Goal: Task Accomplishment & Management: Manage account settings

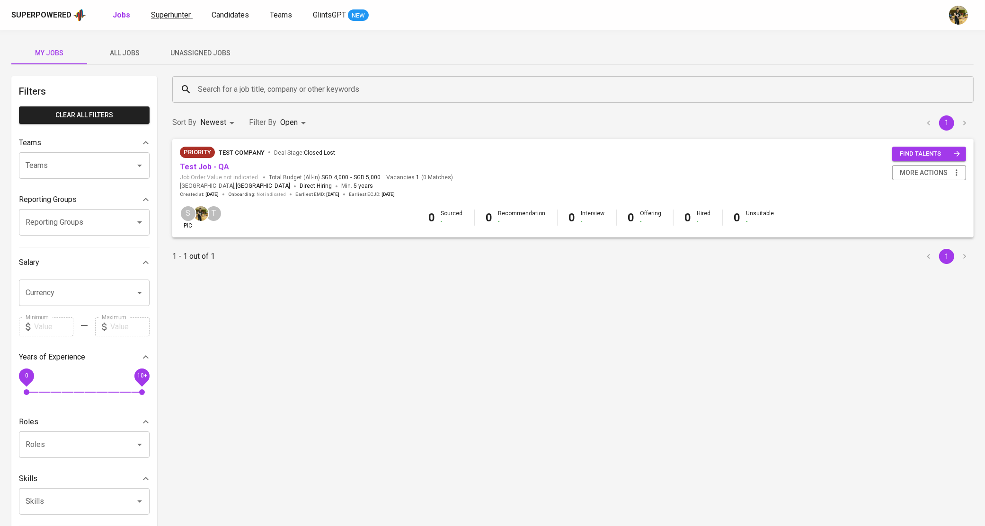
click at [175, 18] on span "Superhunter" at bounding box center [171, 14] width 40 height 9
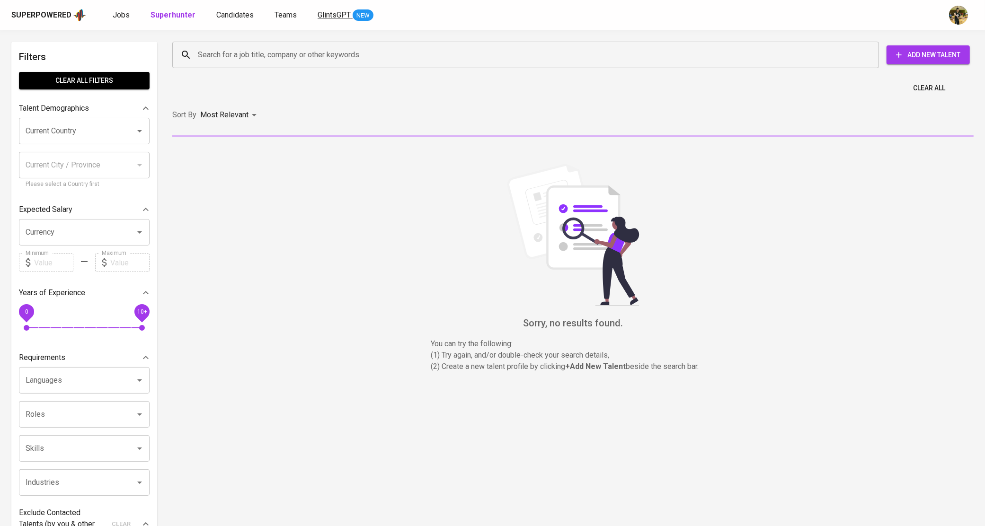
click at [322, 16] on span "GlintsGPT" at bounding box center [334, 14] width 33 height 9
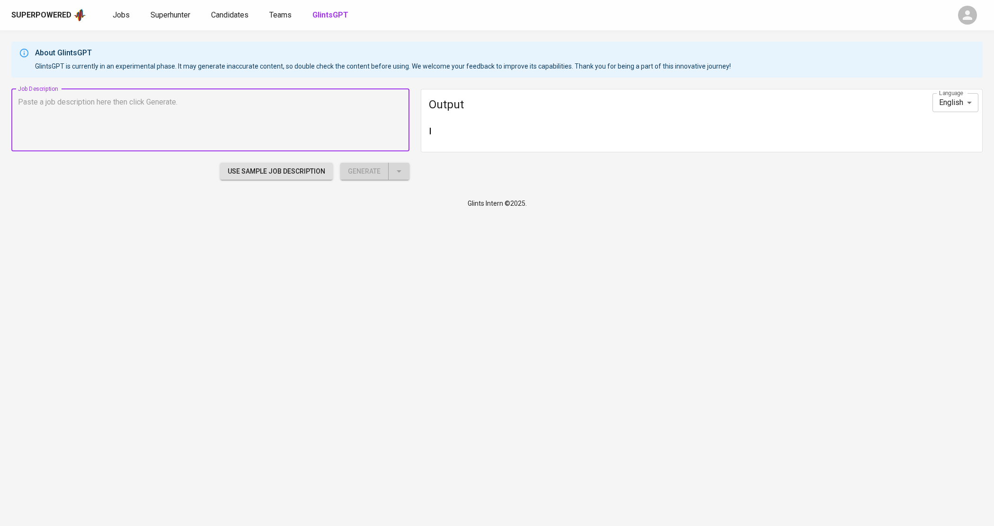
click at [267, 17] on div "Jobs Superhunter Candidates Teams GlintsGPT" at bounding box center [232, 14] width 238 height 11
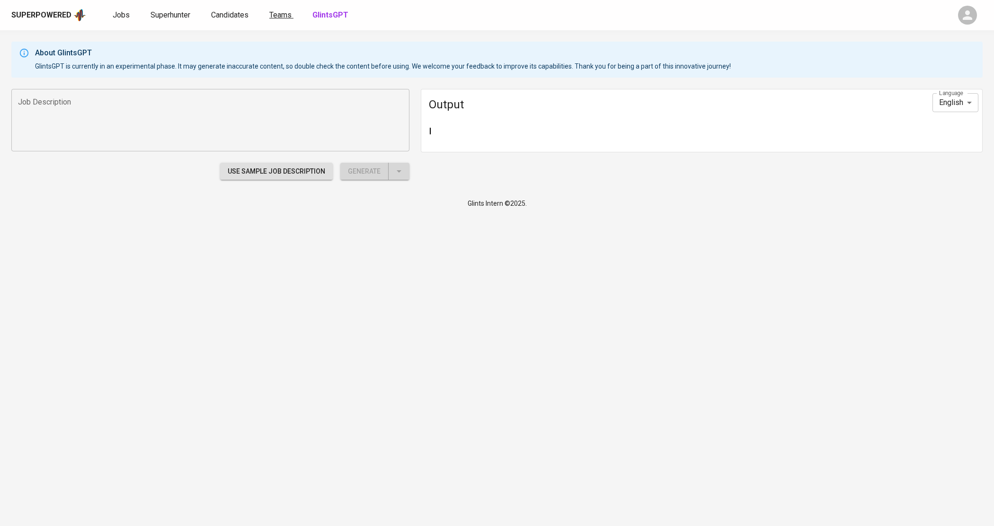
click at [274, 17] on span "Teams" at bounding box center [280, 14] width 22 height 9
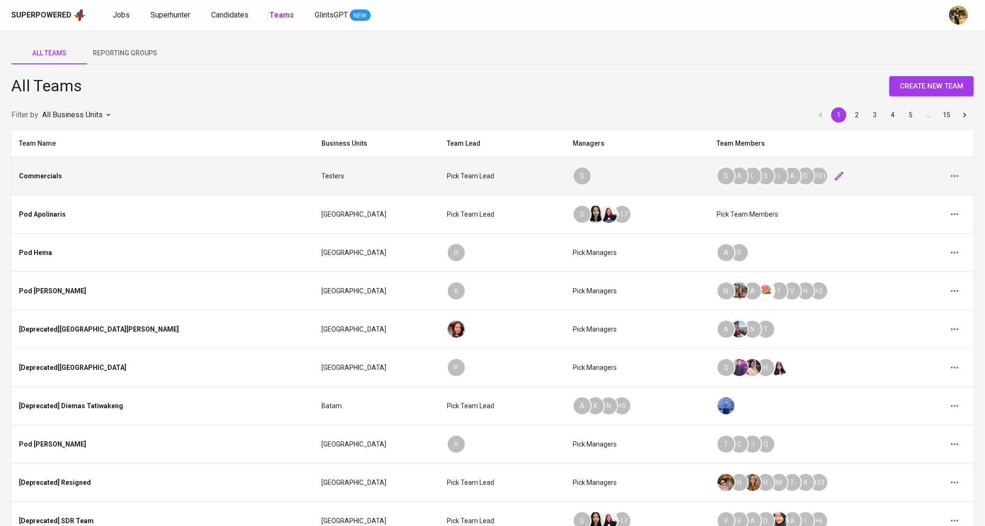
click at [835, 180] on icon "button" at bounding box center [839, 176] width 9 height 9
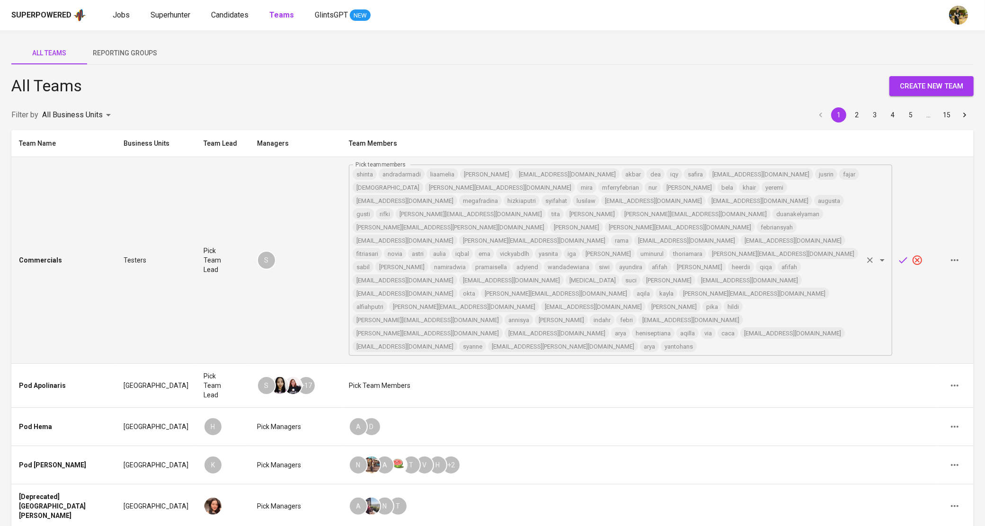
click at [771, 340] on input "Pick team members" at bounding box center [780, 346] width 164 height 13
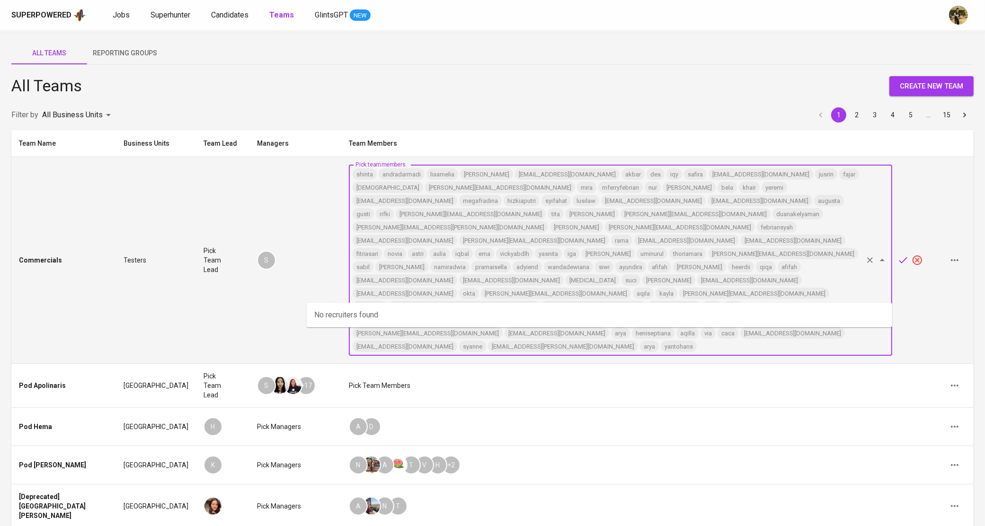
paste input "[EMAIL_ADDRESS][DOMAIN_NAME]"
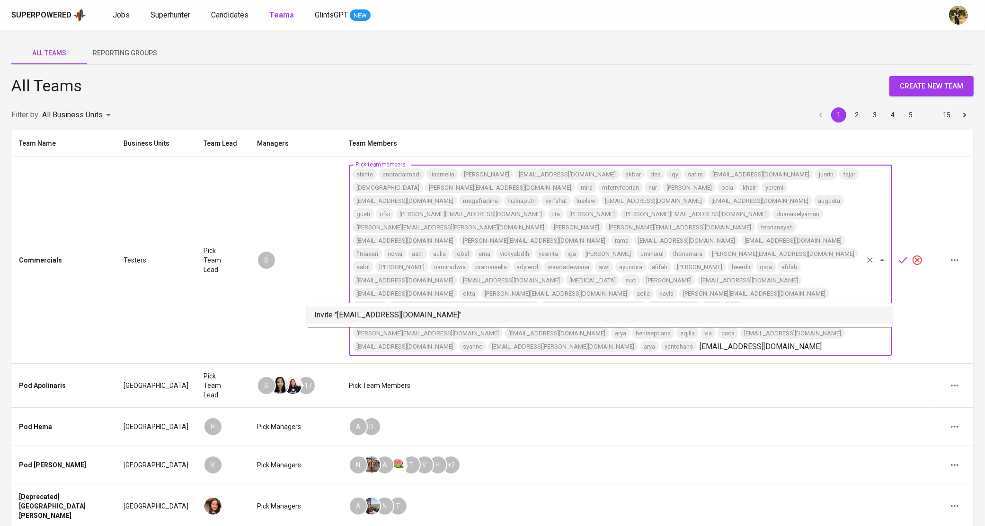
click at [548, 310] on li "Invite "[EMAIL_ADDRESS][DOMAIN_NAME]"" at bounding box center [599, 315] width 585 height 17
type input "[EMAIL_ADDRESS][DOMAIN_NAME]"
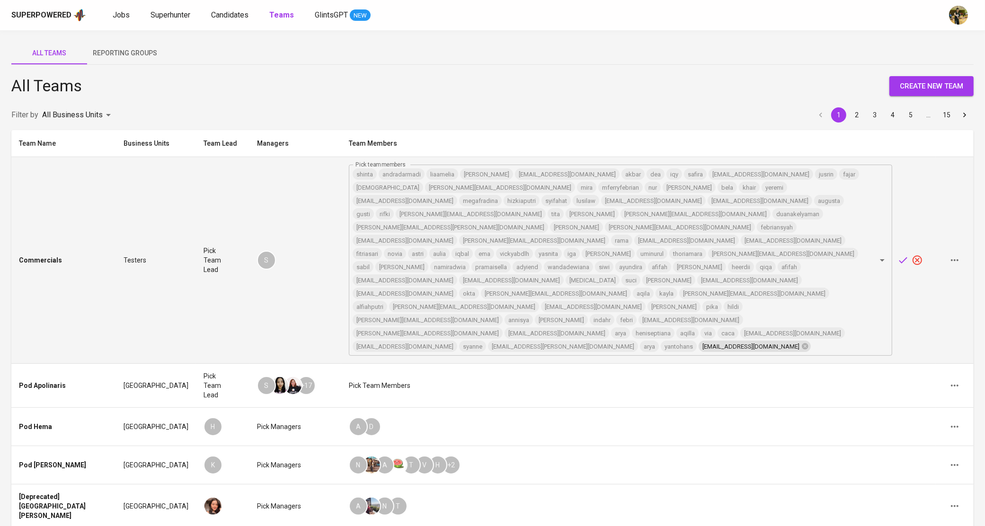
click at [905, 255] on icon "button" at bounding box center [902, 260] width 11 height 11
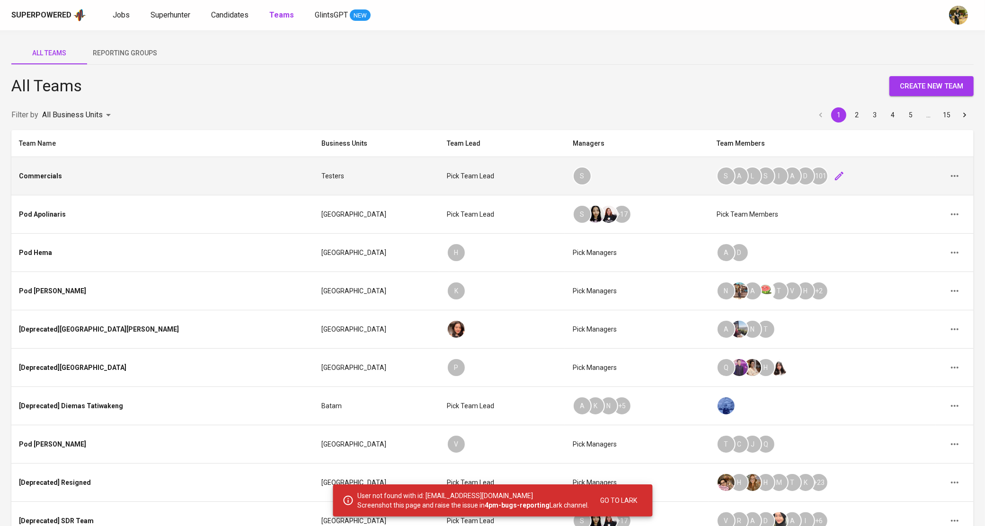
click at [660, 88] on div "All Teams create new team" at bounding box center [492, 86] width 962 height 20
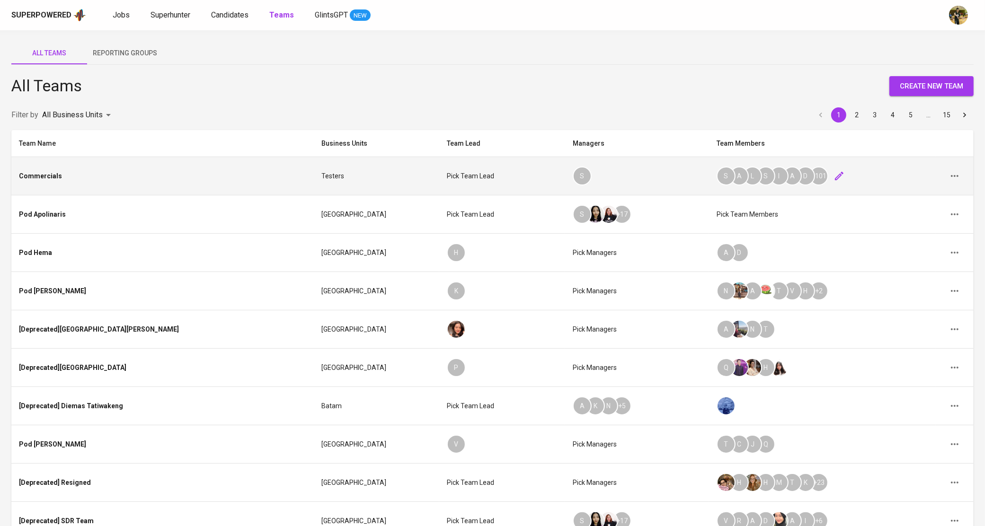
click at [586, 99] on div "All Teams create new team Filter by All Business Units 1 2 3 4 5 … 15 Team Name…" at bounding box center [492, 321] width 962 height 513
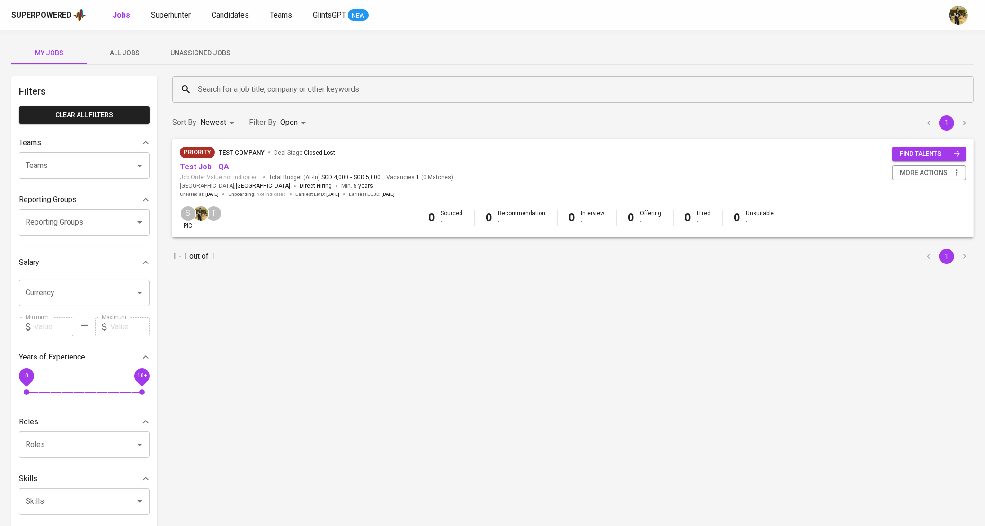
click at [288, 13] on span "Teams" at bounding box center [281, 14] width 22 height 9
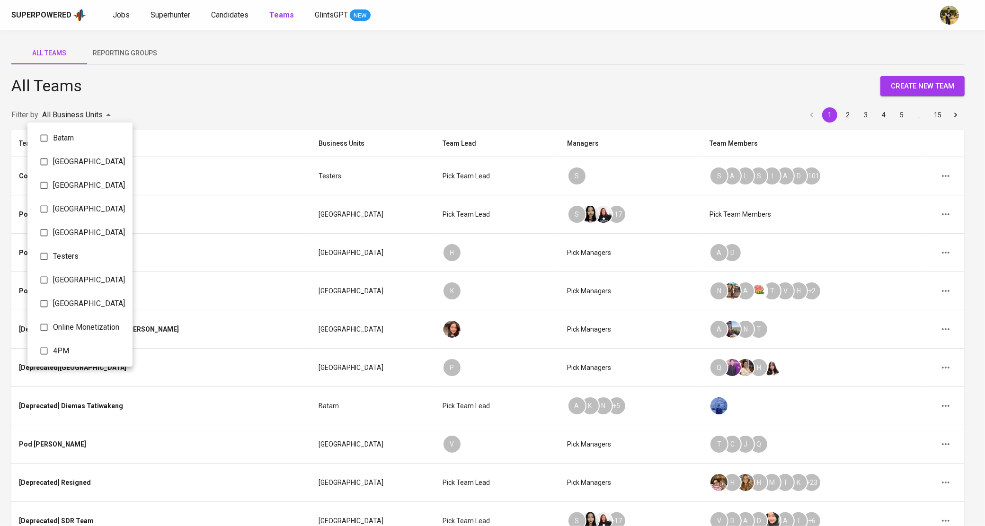
click at [80, 115] on body "Superpowered Jobs Superhunter Candidates Teams GlintsGPT NEW All Teams Reportin…" at bounding box center [492, 307] width 985 height 614
click at [74, 257] on span "Testers" at bounding box center [89, 256] width 72 height 11
type input "548c56b8-3686-4df5-a749-5f0b41a32f34"
checkbox input "true"
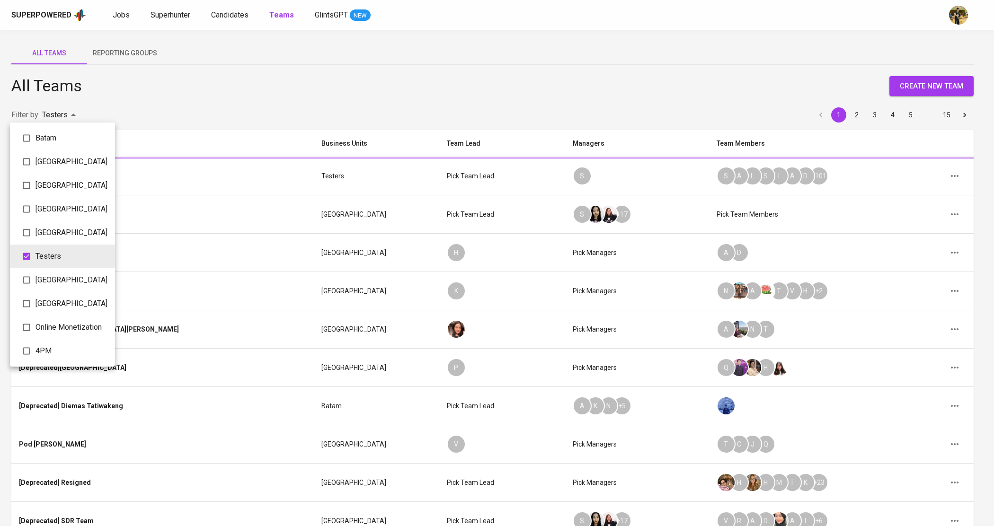
click at [633, 77] on div at bounding box center [497, 263] width 994 height 526
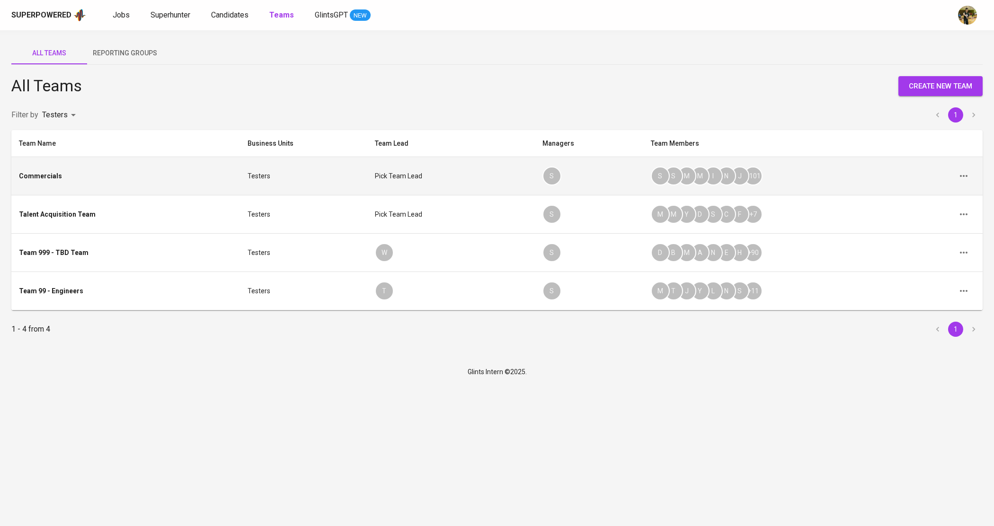
click at [769, 175] on icon "button" at bounding box center [773, 176] width 9 height 9
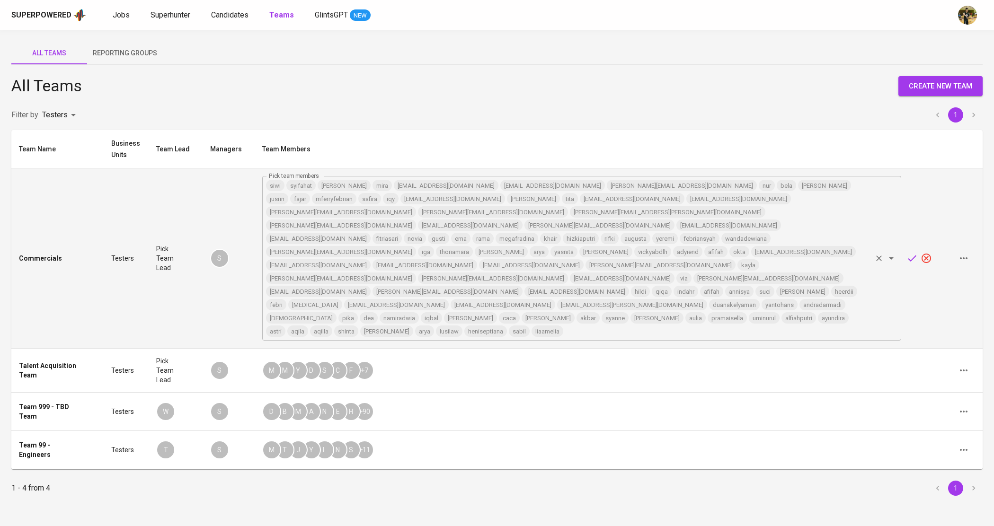
click at [797, 325] on input "Pick team members" at bounding box center [717, 331] width 306 height 13
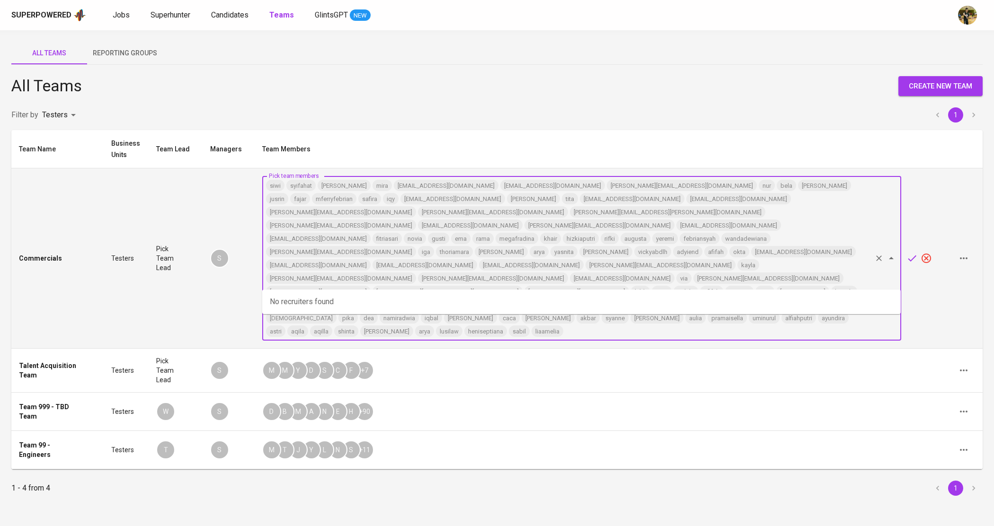
paste input "[EMAIL_ADDRESS][DOMAIN_NAME]"
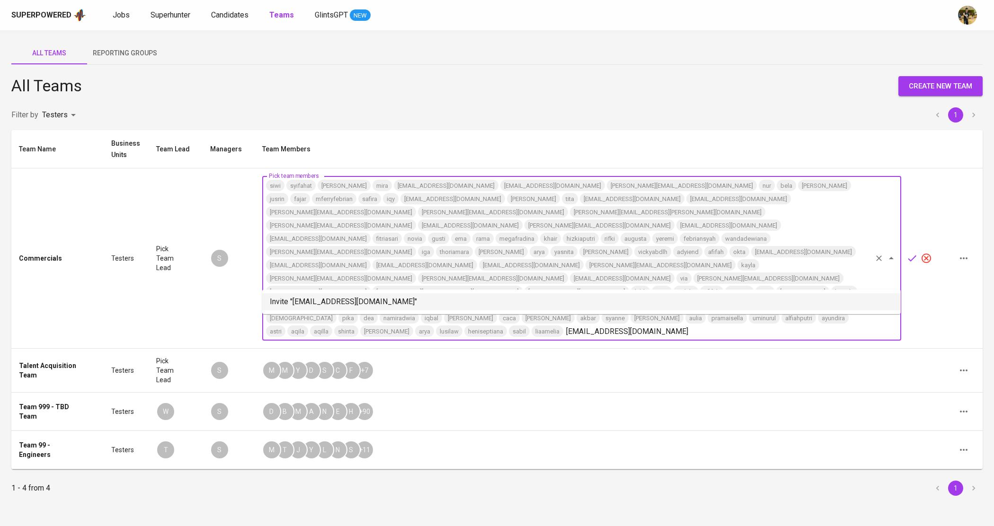
click at [712, 305] on li "Invite "[EMAIL_ADDRESS][DOMAIN_NAME]"" at bounding box center [581, 301] width 638 height 17
type input "[EMAIL_ADDRESS][DOMAIN_NAME]"
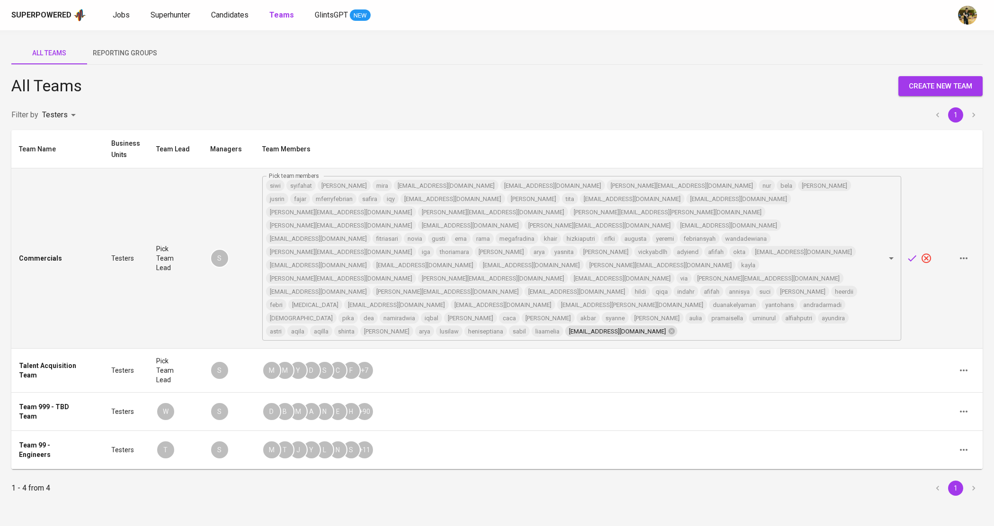
click at [913, 253] on icon "button" at bounding box center [911, 258] width 11 height 11
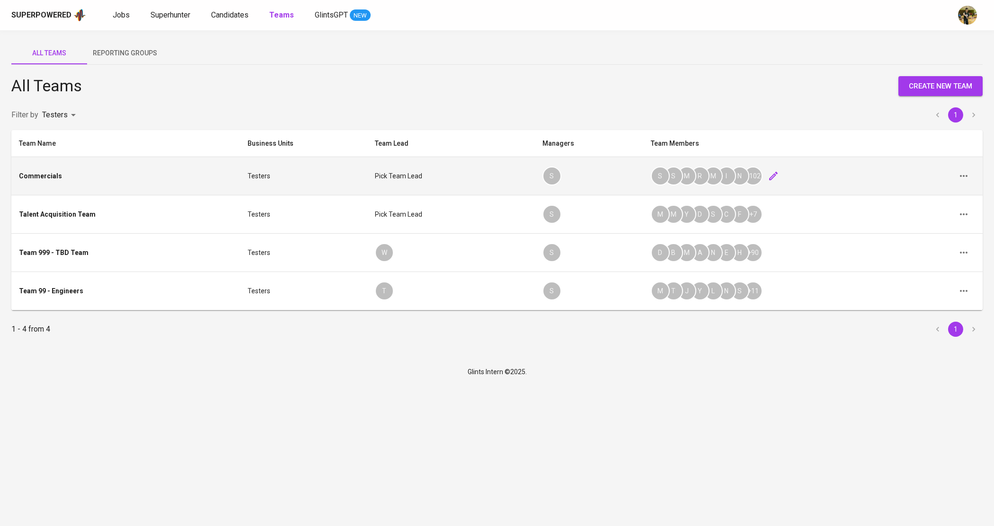
click at [564, 384] on html "Superpowered Jobs Superhunter Candidates Teams GlintsGPT NEW All Teams Reportin…" at bounding box center [497, 192] width 994 height 384
click at [809, 384] on html "Superpowered Jobs Superhunter Candidates Teams GlintsGPT NEW All Teams Reportin…" at bounding box center [497, 192] width 994 height 384
click at [808, 384] on html "Superpowered Jobs Superhunter Candidates Teams GlintsGPT NEW All Teams Reportin…" at bounding box center [497, 192] width 994 height 384
